Goal: Task Accomplishment & Management: Manage account settings

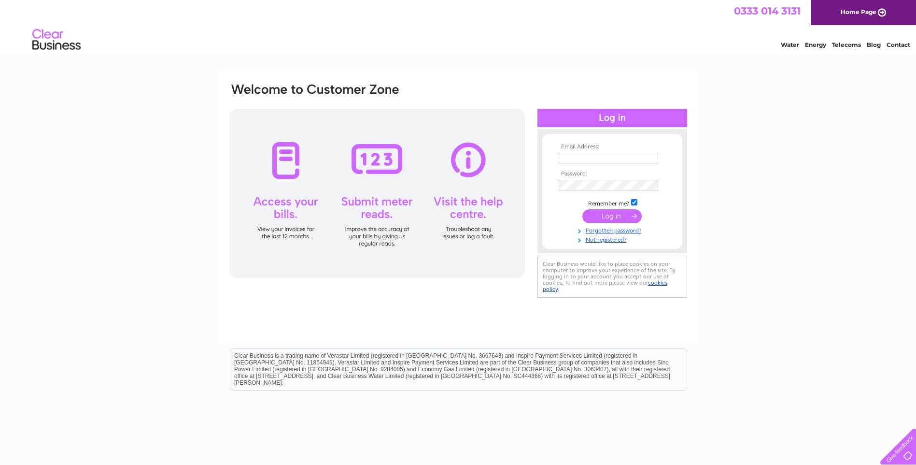
type input "mark@jengersbakery.co.uk"
click at [610, 212] on input "submit" at bounding box center [612, 216] width 59 height 14
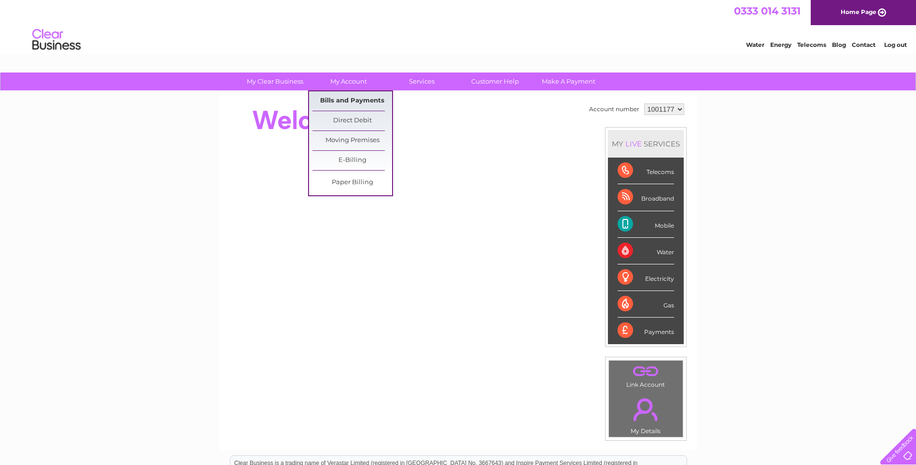
click at [347, 100] on link "Bills and Payments" at bounding box center [353, 100] width 80 height 19
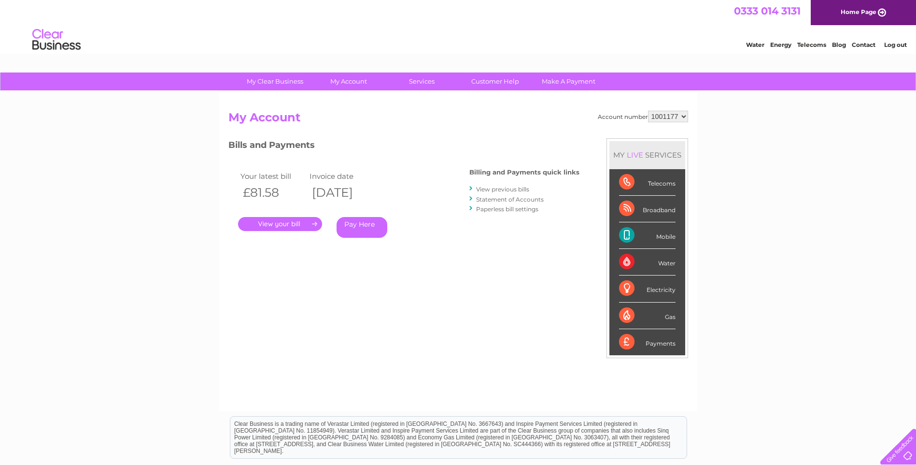
click at [286, 222] on link "." at bounding box center [280, 224] width 84 height 14
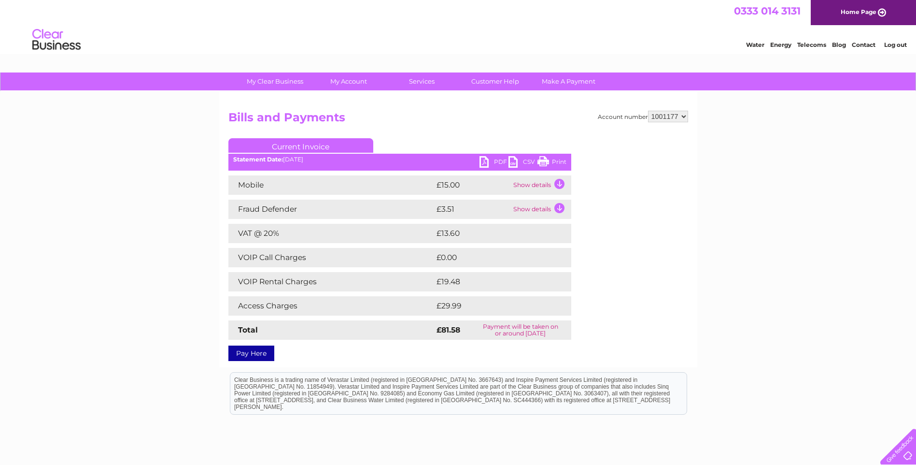
click at [484, 158] on link "PDF" at bounding box center [494, 163] width 29 height 14
click at [892, 45] on link "Log out" at bounding box center [896, 44] width 23 height 7
